Goal: Task Accomplishment & Management: Manage account settings

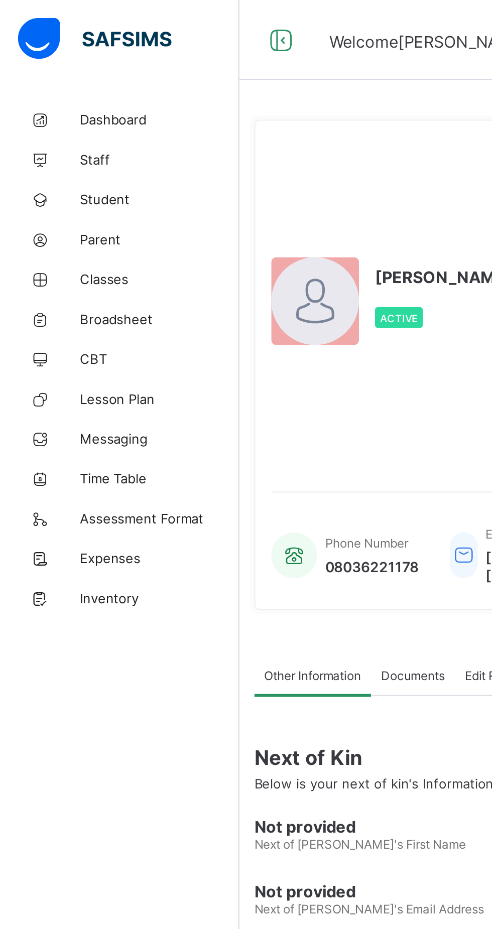
click at [53, 139] on span "Classes" at bounding box center [80, 141] width 80 height 8
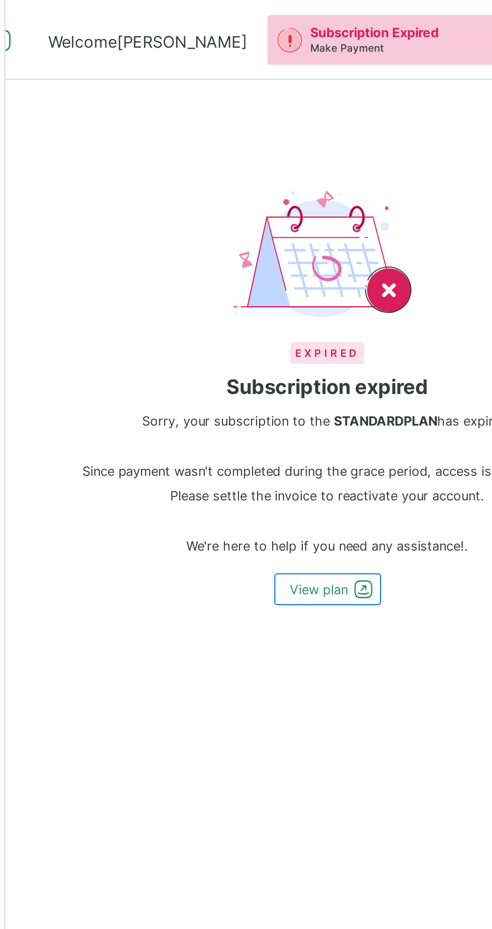
scroll to position [0, 24]
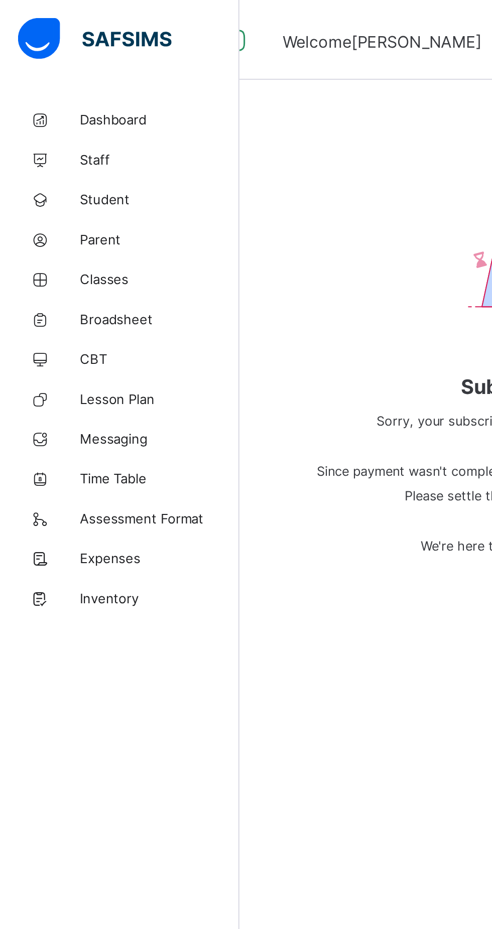
click at [46, 141] on span "Classes" at bounding box center [80, 141] width 80 height 8
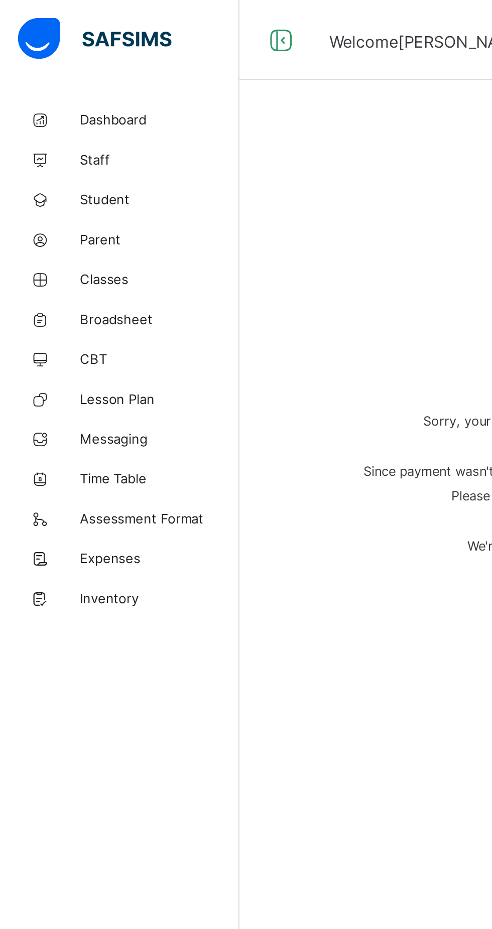
click at [52, 140] on span "Classes" at bounding box center [80, 141] width 80 height 8
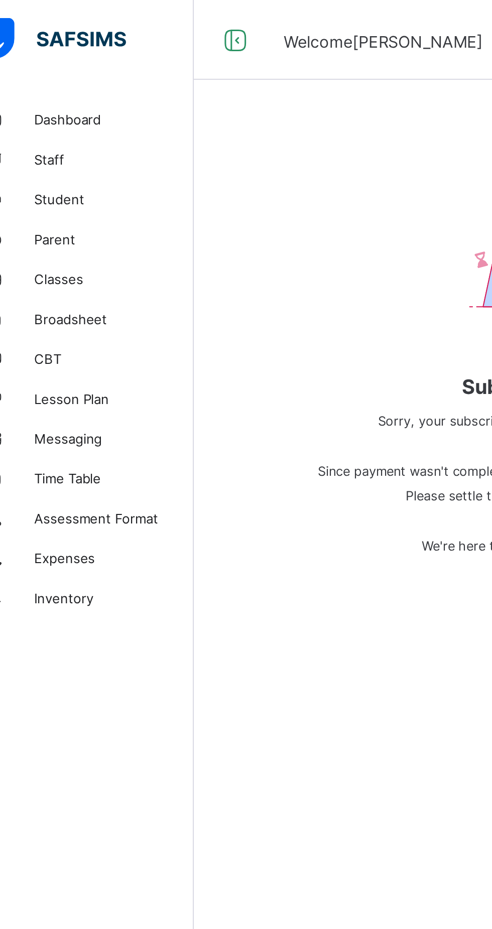
click at [54, 120] on span "Parent" at bounding box center [80, 120] width 80 height 8
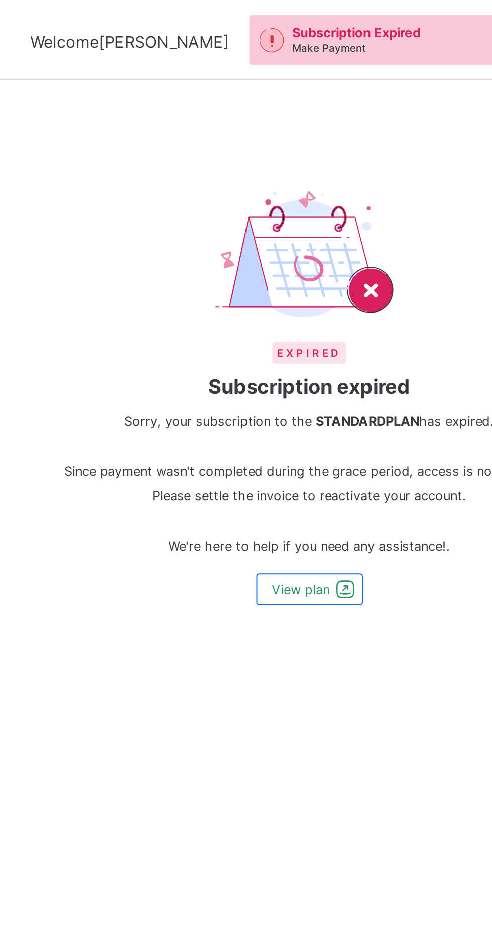
scroll to position [0, 23]
